Goal: Task Accomplishment & Management: Manage account settings

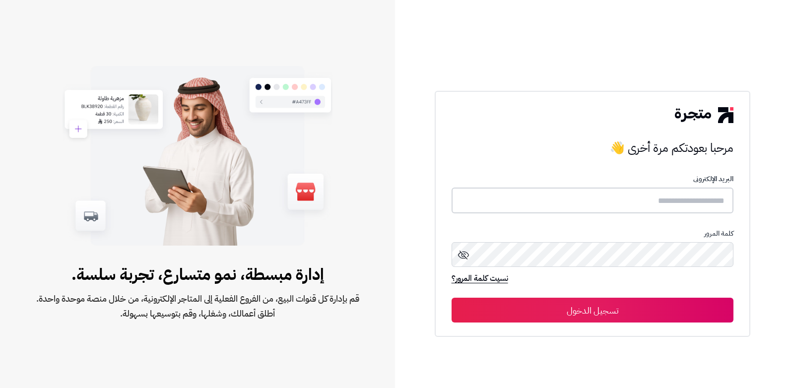
click at [609, 197] on input "text" at bounding box center [592, 201] width 282 height 26
type input "******"
click at [451, 298] on button "تسجيل الدخول" at bounding box center [592, 310] width 282 height 25
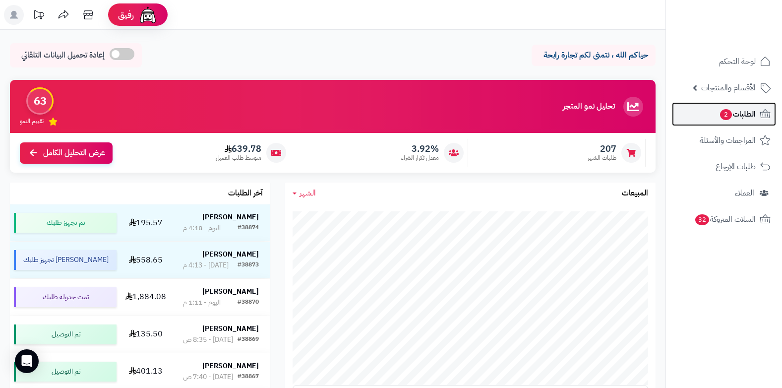
click at [741, 118] on span "الطلبات 2" at bounding box center [737, 114] width 37 height 14
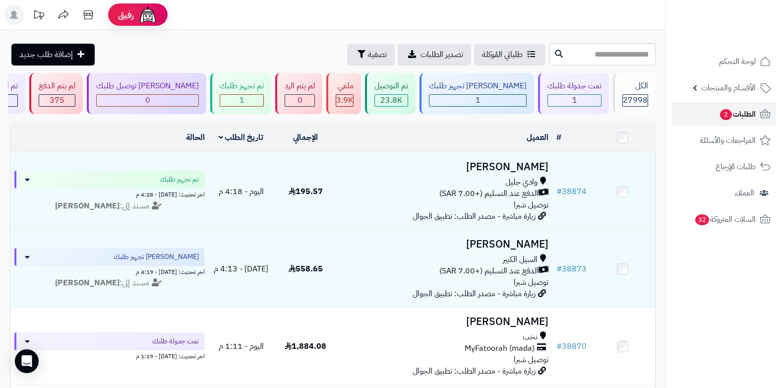
click at [752, 116] on span "الطلبات 2" at bounding box center [737, 114] width 37 height 14
click at [746, 116] on span "الطلبات" at bounding box center [744, 114] width 23 height 14
click at [741, 115] on span "الطلبات" at bounding box center [744, 114] width 23 height 14
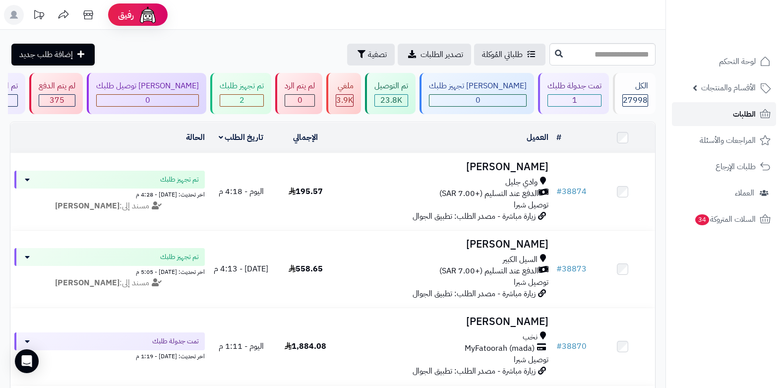
click at [734, 119] on span "الطلبات" at bounding box center [744, 114] width 23 height 14
click at [741, 116] on span "الطلبات" at bounding box center [744, 114] width 23 height 14
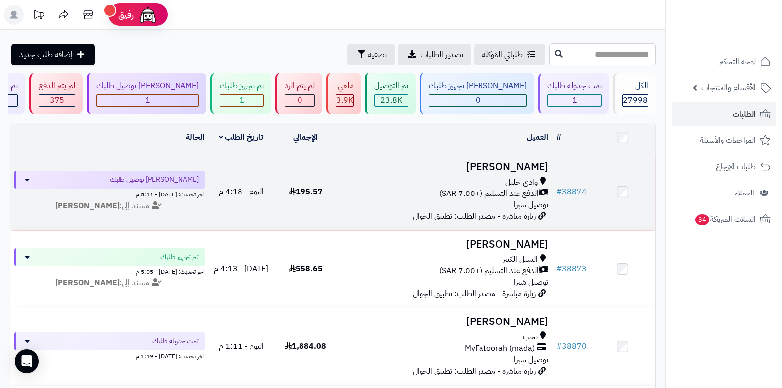
click at [501, 174] on td "ابومحمد العتيبي وادي جليل الدفع عند التسليم (+7.00 SAR) توصيل شبرا زيارة مباشرة…" at bounding box center [445, 191] width 215 height 77
click at [530, 202] on span "توصيل شبرا" at bounding box center [531, 205] width 35 height 12
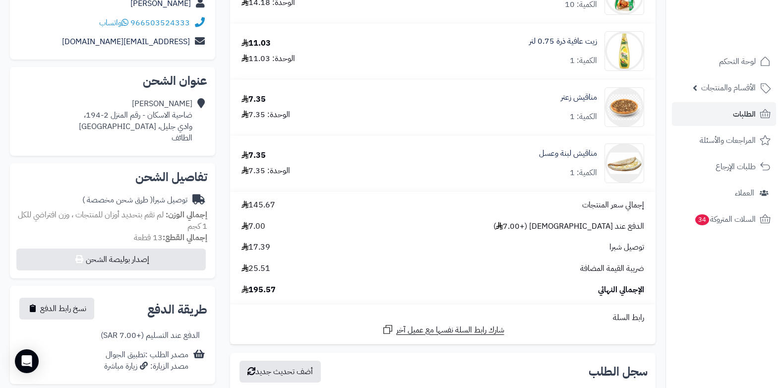
scroll to position [149, 0]
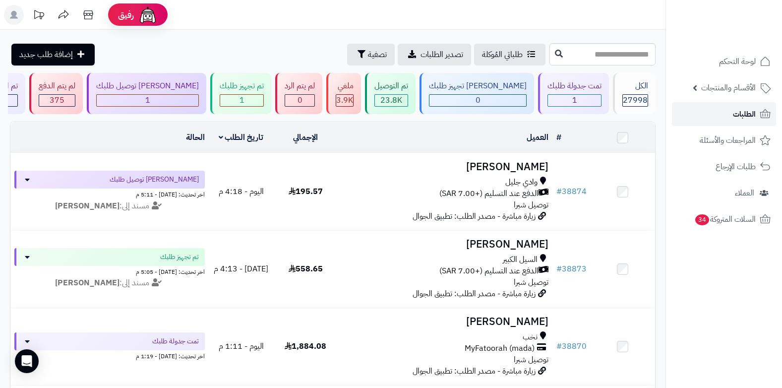
click at [729, 118] on link "الطلبات" at bounding box center [724, 114] width 104 height 24
click at [737, 115] on span "الطلبات" at bounding box center [744, 114] width 23 height 14
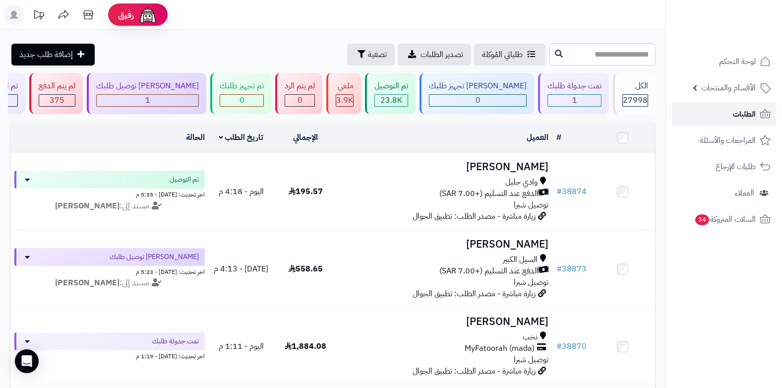
click at [721, 115] on link "الطلبات" at bounding box center [724, 114] width 104 height 24
click at [746, 110] on span "الطلبات" at bounding box center [744, 114] width 23 height 14
click at [751, 117] on span "الطلبات" at bounding box center [744, 114] width 23 height 14
click at [730, 118] on link "الطلبات" at bounding box center [724, 114] width 104 height 24
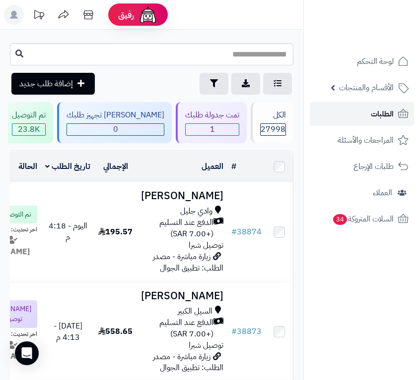
click at [370, 115] on link "الطلبات" at bounding box center [362, 114] width 104 height 24
click at [386, 110] on span "الطلبات" at bounding box center [382, 114] width 23 height 14
click at [378, 112] on span "الطلبات" at bounding box center [382, 114] width 23 height 14
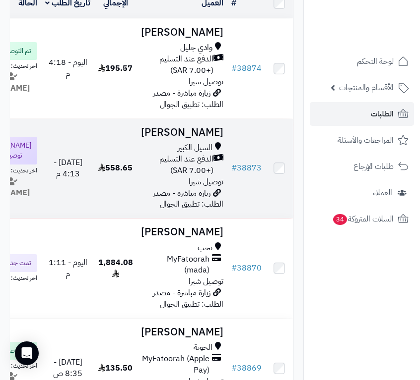
scroll to position [198, 0]
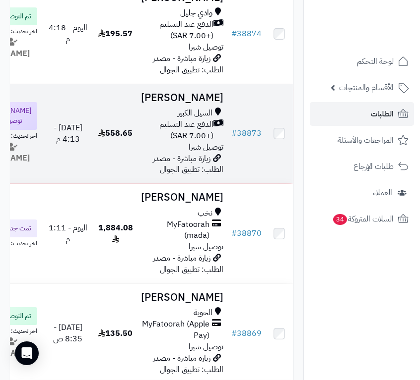
click at [190, 142] on span "الدفع عند التسليم (+7.00 SAR)" at bounding box center [177, 130] width 72 height 23
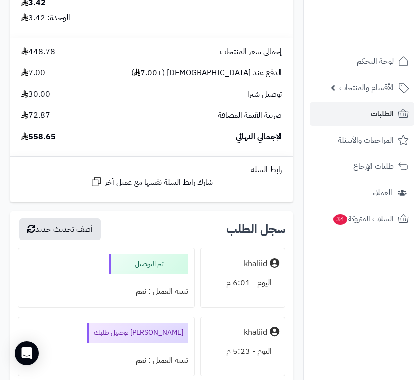
scroll to position [5754, 0]
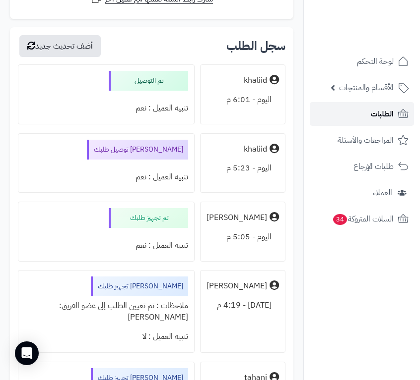
click at [395, 118] on link "الطلبات" at bounding box center [362, 114] width 104 height 24
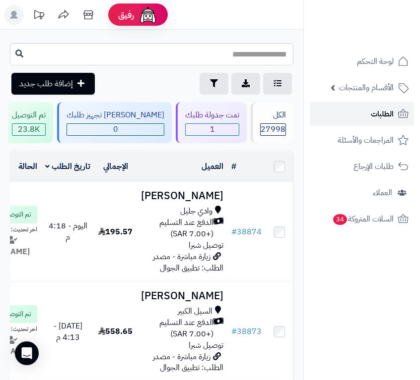
click at [395, 118] on link "الطلبات" at bounding box center [362, 114] width 104 height 24
click at [383, 113] on span "الطلبات" at bounding box center [382, 114] width 23 height 14
click at [378, 122] on link "الطلبات" at bounding box center [362, 114] width 104 height 24
click at [377, 115] on span "الطلبات" at bounding box center [382, 114] width 23 height 14
click at [386, 110] on span "الطلبات" at bounding box center [382, 114] width 23 height 14
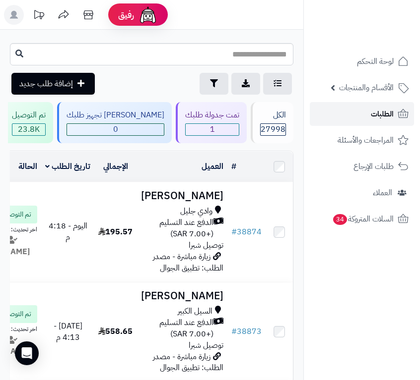
click at [350, 116] on link "الطلبات" at bounding box center [362, 114] width 104 height 24
click at [355, 116] on link "الطلبات" at bounding box center [362, 114] width 104 height 24
click at [346, 112] on link "الطلبات" at bounding box center [362, 114] width 104 height 24
click at [375, 113] on span "الطلبات" at bounding box center [382, 114] width 23 height 14
